Goal: Task Accomplishment & Management: Use online tool/utility

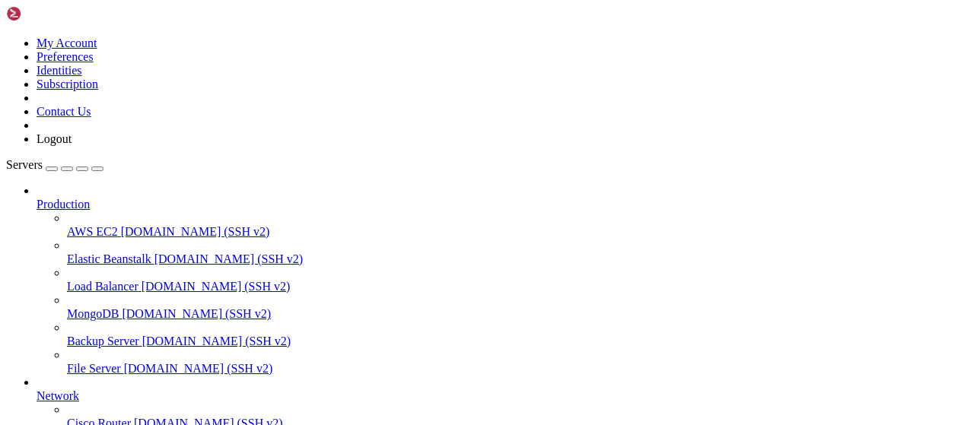
scroll to position [309, 0]
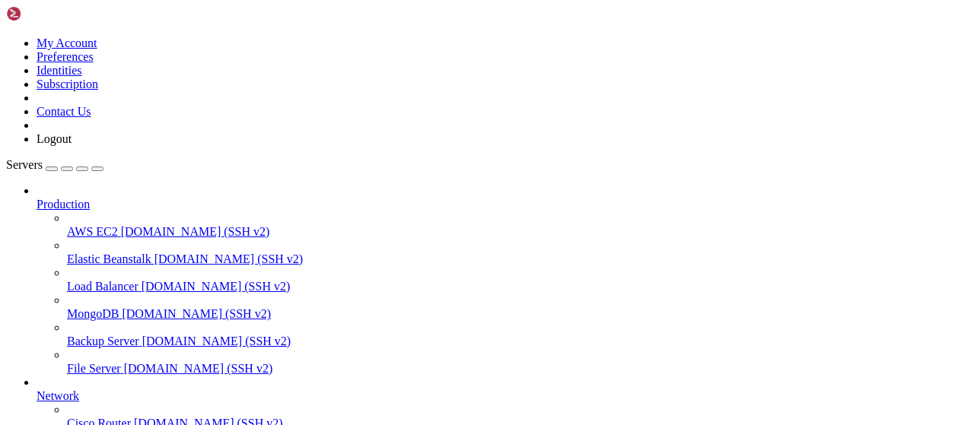
type input "/root/bybsa"
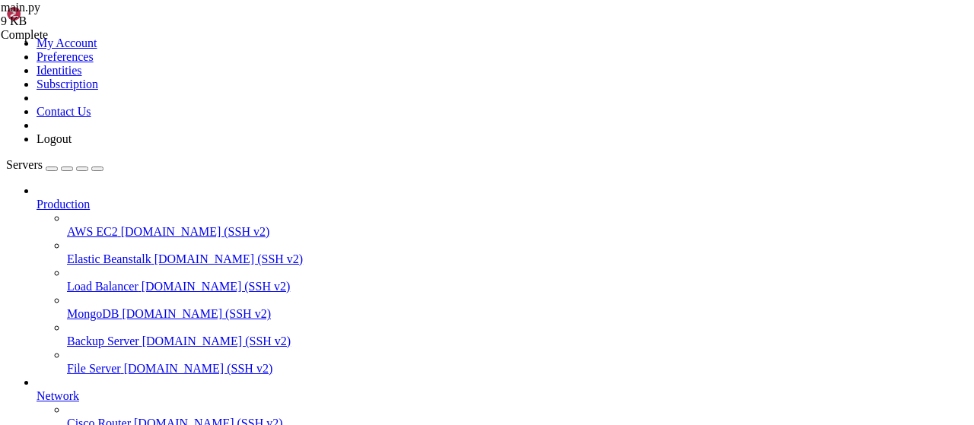
scroll to position [2374, 0]
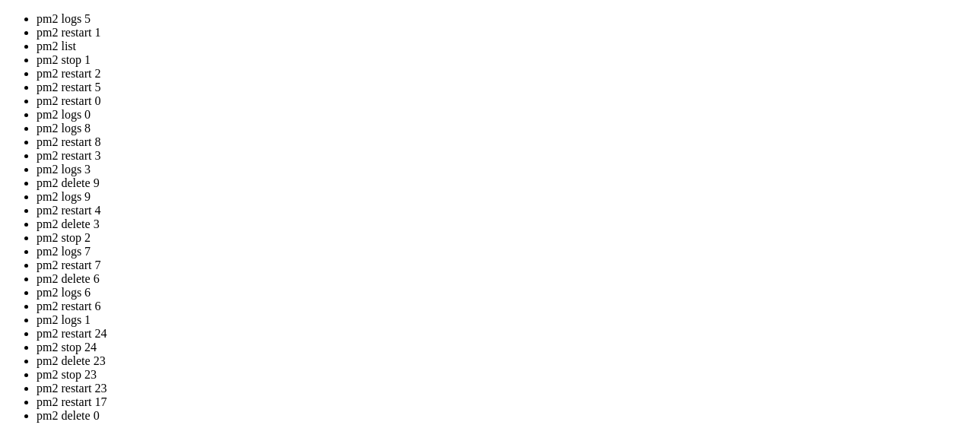
drag, startPoint x: 413, startPoint y: 332, endPoint x: 227, endPoint y: 262, distance: 199.1
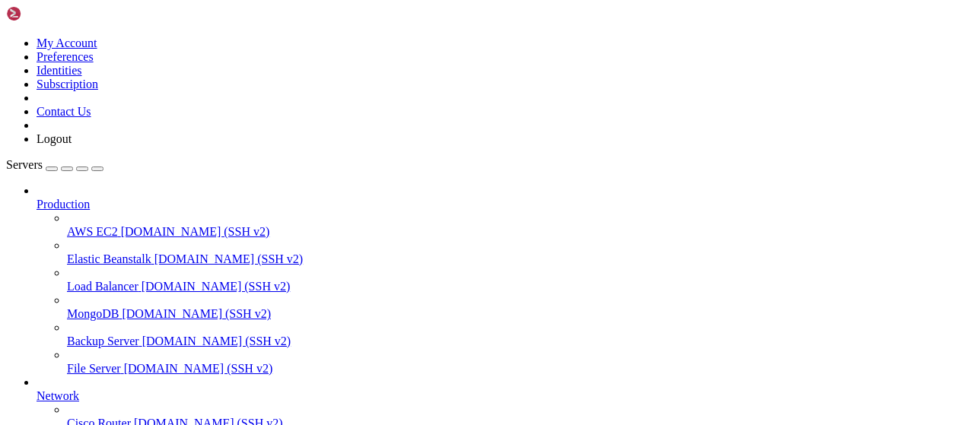
scroll to position [114, 0]
